Goal: Task Accomplishment & Management: Use online tool/utility

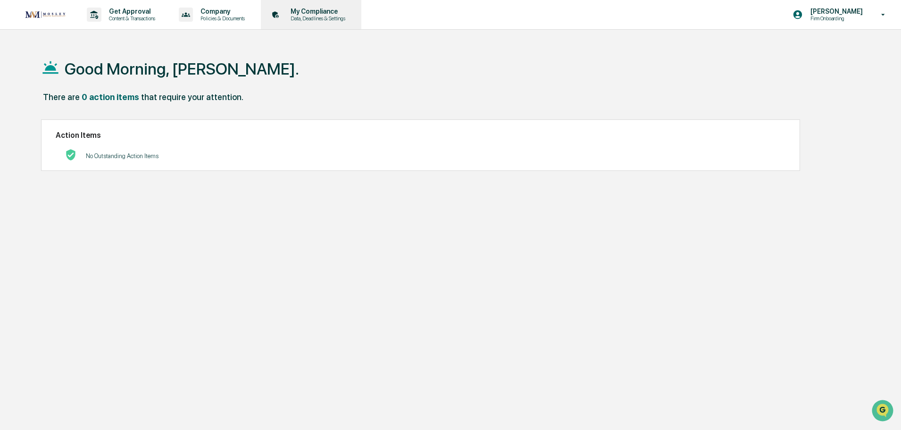
click at [314, 13] on p "My Compliance" at bounding box center [316, 12] width 67 height 8
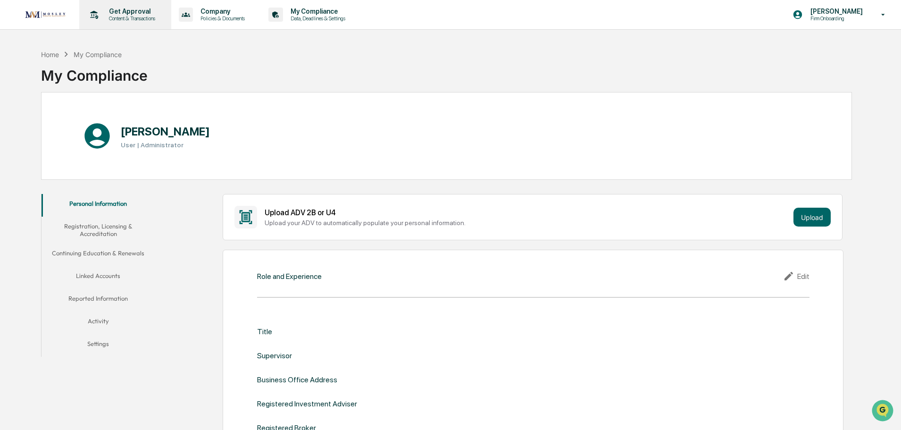
click at [126, 13] on p "Get Approval" at bounding box center [130, 12] width 58 height 8
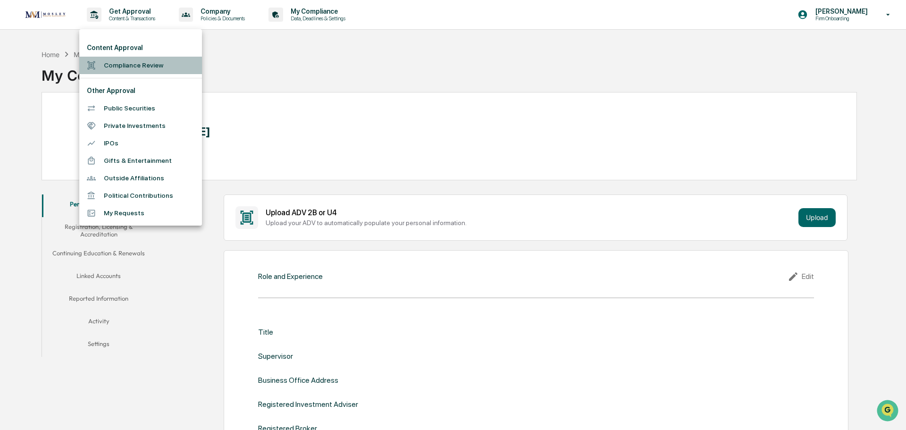
click at [124, 66] on li "Compliance Review" at bounding box center [140, 65] width 123 height 17
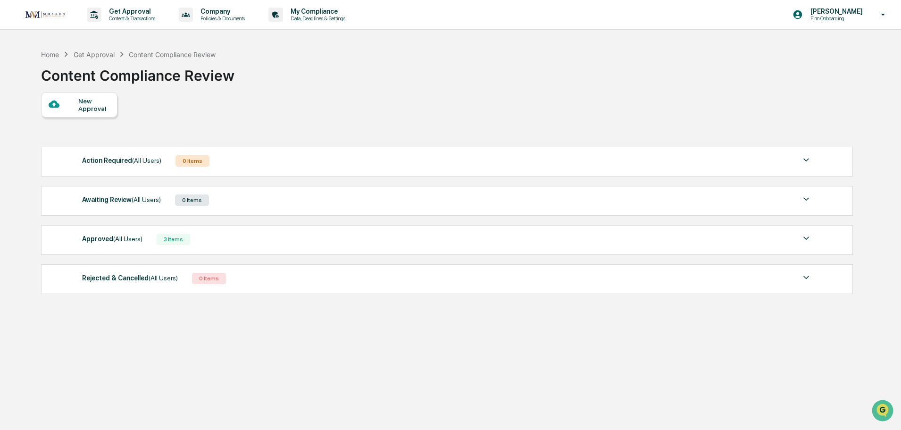
click at [170, 241] on div "3 Items" at bounding box center [173, 239] width 33 height 11
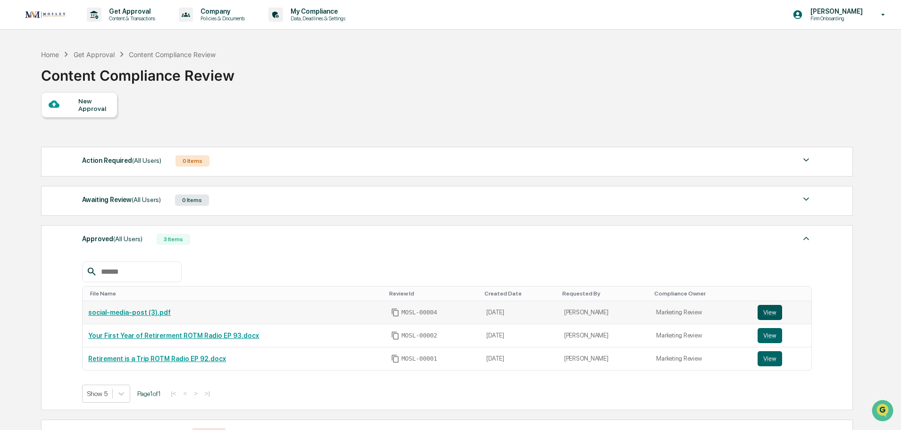
click at [767, 310] on button "View" at bounding box center [770, 312] width 25 height 15
